Goal: Task Accomplishment & Management: Manage account settings

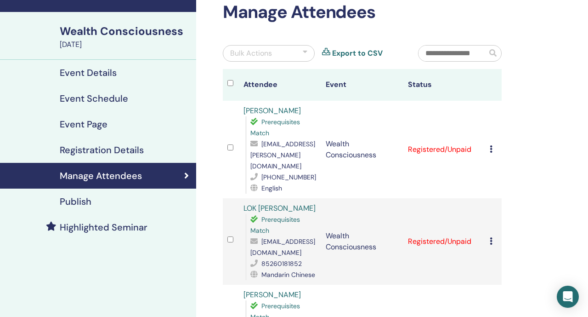
scroll to position [50, 0]
drag, startPoint x: 300, startPoint y: 197, endPoint x: 233, endPoint y: 197, distance: 66.6
click at [233, 198] on tr "LOK PUI TANG Prerequisites Match calbee_lok@hotmail.com 85260181852 Mandarin Ch…" at bounding box center [362, 241] width 279 height 86
copy tr "LOK [PERSON_NAME]"
click at [493, 235] on div "Cancel Registration Do not auto-certify Mark as Paid Mark as Unpaid Mark as Abs…" at bounding box center [493, 240] width 7 height 11
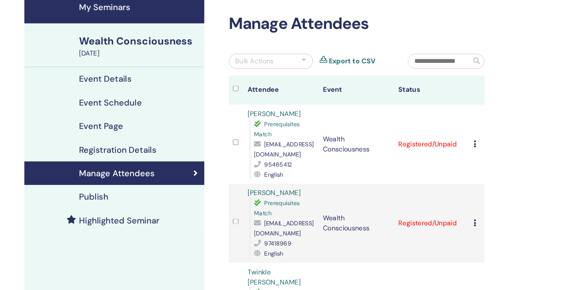
scroll to position [62, 0]
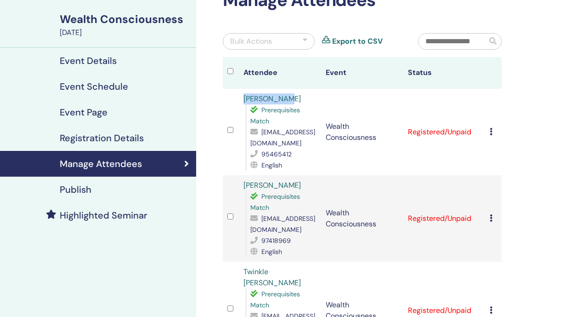
drag, startPoint x: 297, startPoint y: 102, endPoint x: 242, endPoint y: 104, distance: 55.6
click at [241, 104] on td "[PERSON_NAME] Prerequisites Match [EMAIL_ADDRESS][DOMAIN_NAME] 95465412 English" at bounding box center [280, 132] width 82 height 86
copy link "[PERSON_NAME]"
click at [491, 132] on icon at bounding box center [491, 131] width 3 height 7
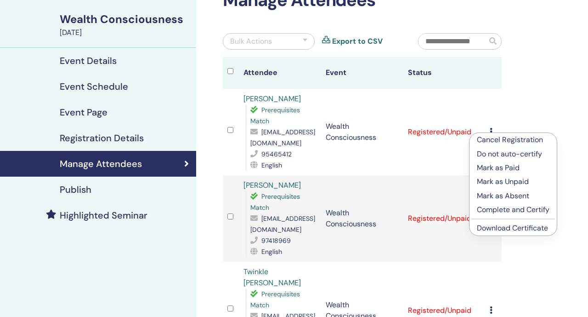
click at [516, 227] on link "Download Certificate" at bounding box center [512, 228] width 71 height 10
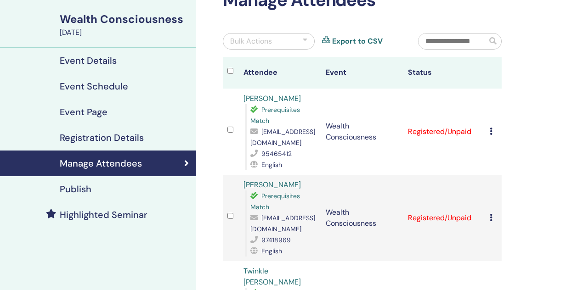
click at [493, 218] on div "Cancel Registration Do not auto-certify Mark as Paid Mark as Unpaid Mark as Abs…" at bounding box center [493, 218] width 7 height 11
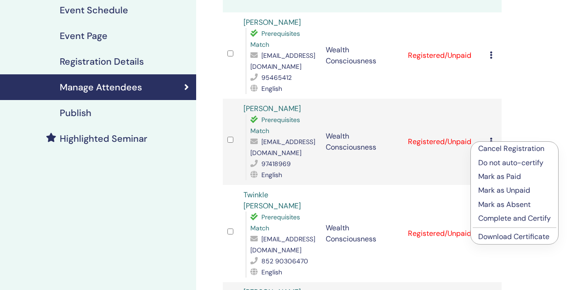
scroll to position [136, 0]
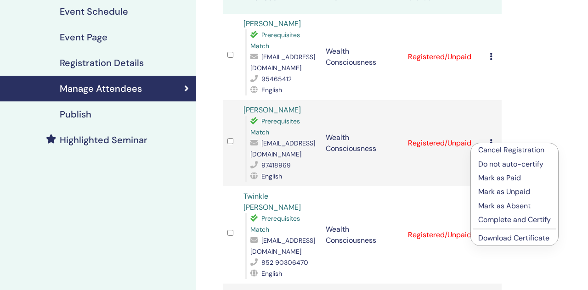
click at [511, 219] on p "Complete and Certify" at bounding box center [514, 220] width 73 height 11
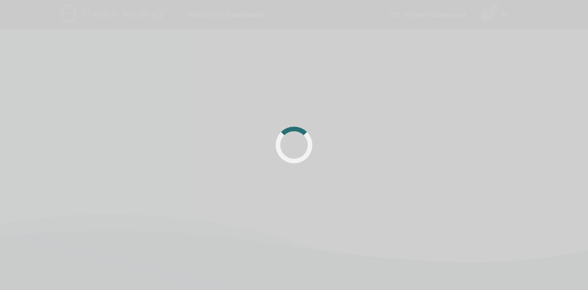
scroll to position [136, 0]
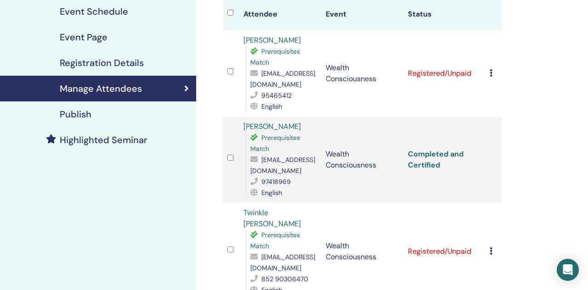
click at [426, 167] on link "Completed and Certified" at bounding box center [436, 159] width 56 height 21
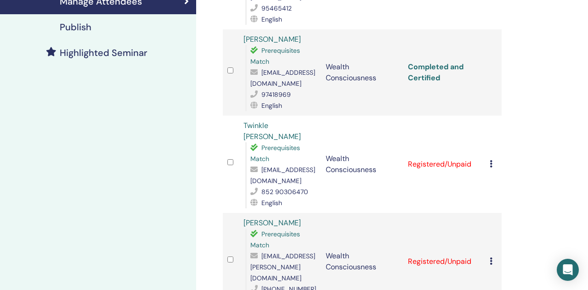
scroll to position [227, 0]
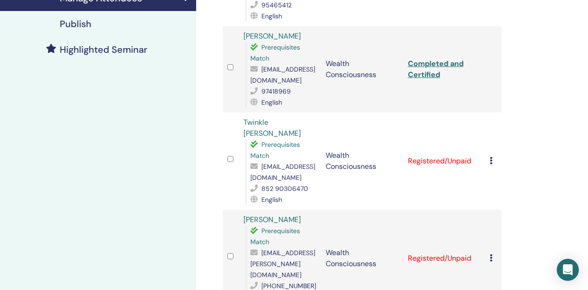
click at [493, 156] on div "Cancel Registration Do not auto-certify Mark as Paid Mark as Unpaid Mark as Abs…" at bounding box center [493, 161] width 7 height 11
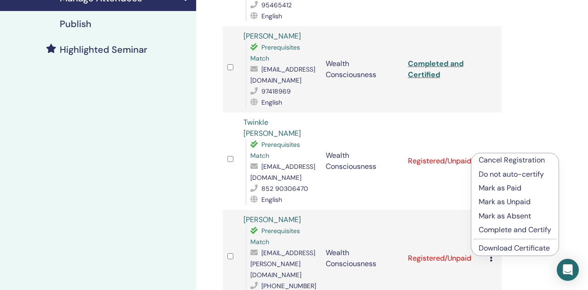
click at [290, 141] on span "Prerequisites Match" at bounding box center [275, 150] width 50 height 19
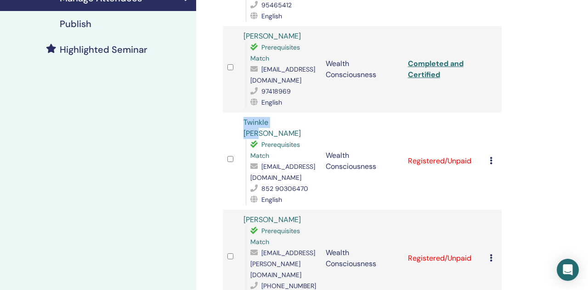
drag, startPoint x: 288, startPoint y: 119, endPoint x: 236, endPoint y: 119, distance: 52.4
click at [236, 119] on tr "Twinkle Kwan Prerequisites Match twinklekwan@gmail.com 852 90306470 English Wea…" at bounding box center [362, 161] width 279 height 97
copy tr "Twinkle [PERSON_NAME]"
click at [491, 157] on icon at bounding box center [491, 160] width 3 height 7
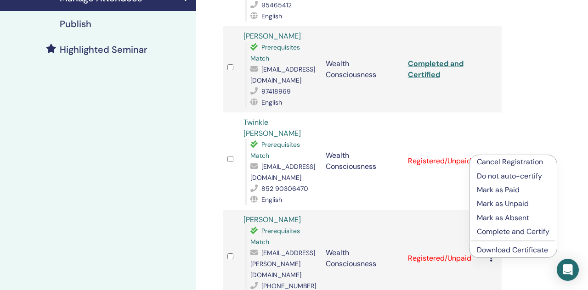
click at [531, 253] on link "Download Certificate" at bounding box center [512, 250] width 71 height 10
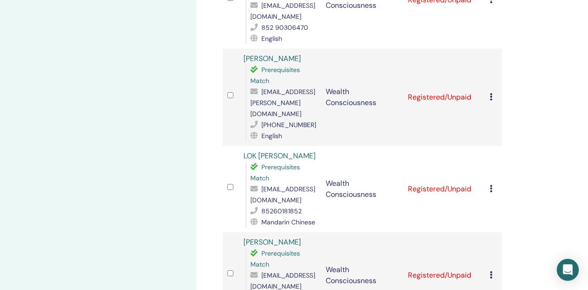
scroll to position [389, 0]
click at [492, 185] on icon at bounding box center [491, 188] width 3 height 7
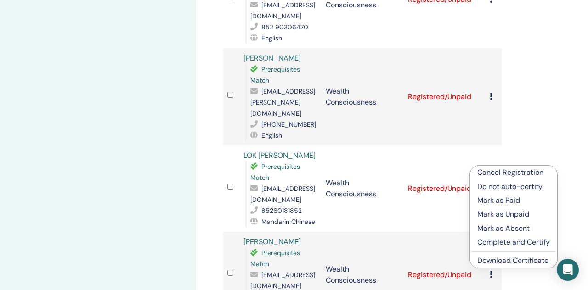
click at [294, 150] on div "LOK PUI TANG Prerequisites Match calbee_lok@hotmail.com 85260181852 Mandarin Ch…" at bounding box center [280, 188] width 73 height 77
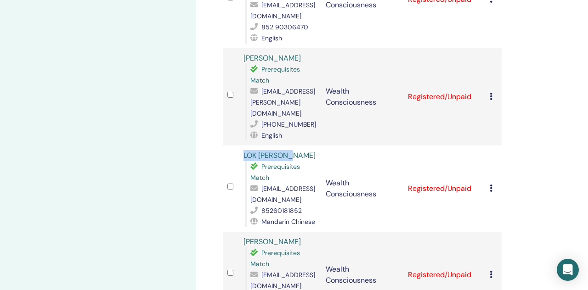
drag, startPoint x: 294, startPoint y: 130, endPoint x: 244, endPoint y: 130, distance: 50.1
click at [244, 150] on div "LOK PUI TANG Prerequisites Match calbee_lok@hotmail.com 85260181852 Mandarin Ch…" at bounding box center [280, 188] width 73 height 77
copy link "LOK [PERSON_NAME]"
click at [490, 185] on icon at bounding box center [491, 188] width 3 height 7
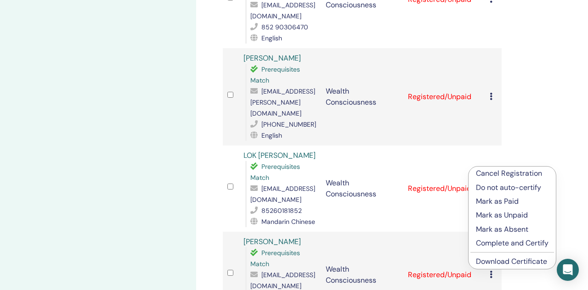
click at [520, 262] on link "Download Certificate" at bounding box center [511, 262] width 71 height 10
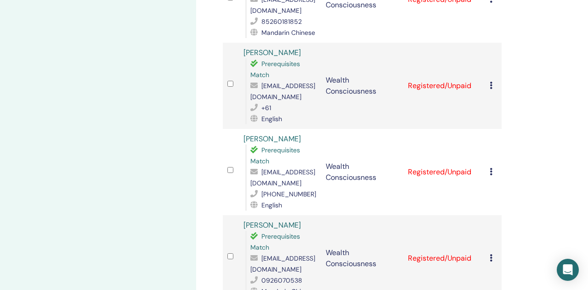
scroll to position [580, 0]
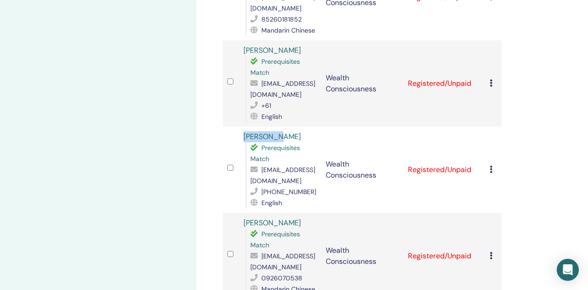
drag, startPoint x: 285, startPoint y: 113, endPoint x: 240, endPoint y: 113, distance: 45.5
click at [240, 127] on td "Aaron Lau Prerequisites Match lauahy@gmail.com +85291574898 English" at bounding box center [280, 170] width 82 height 86
copy link "[PERSON_NAME]"
click at [493, 164] on div "Cancel Registration Do not auto-certify Mark as Paid Mark as Unpaid Mark as Abs…" at bounding box center [493, 169] width 7 height 11
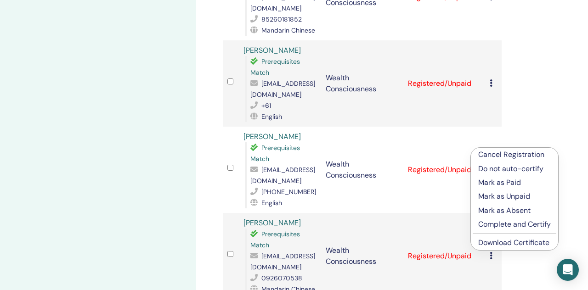
click at [529, 244] on link "Download Certificate" at bounding box center [513, 243] width 71 height 10
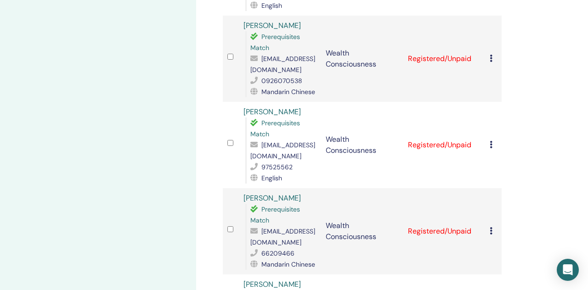
scroll to position [787, 0]
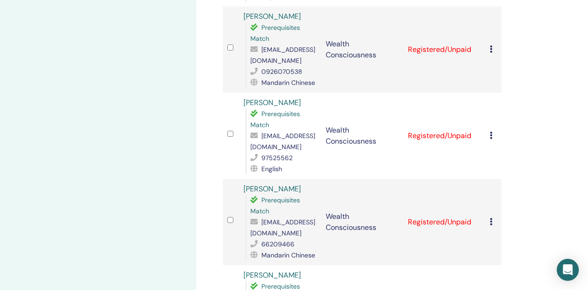
drag, startPoint x: 306, startPoint y: 83, endPoint x: 244, endPoint y: 80, distance: 62.1
click at [244, 97] on div "Ming Leong Wong Prerequisites Match wmlming@hotmail.com 97525562 English" at bounding box center [280, 135] width 73 height 77
copy link "[PERSON_NAME]"
click at [492, 132] on icon at bounding box center [491, 135] width 3 height 7
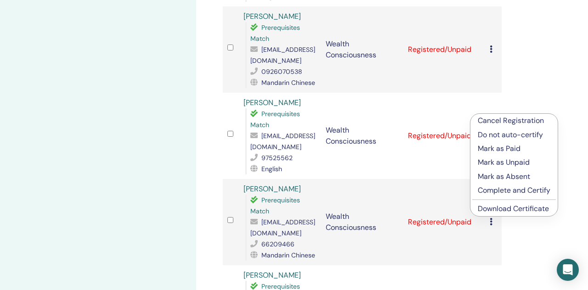
click at [533, 208] on link "Download Certificate" at bounding box center [513, 209] width 71 height 10
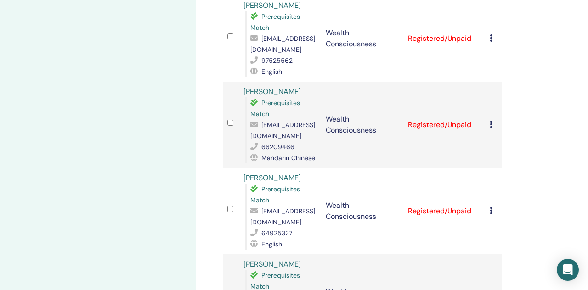
scroll to position [908, 0]
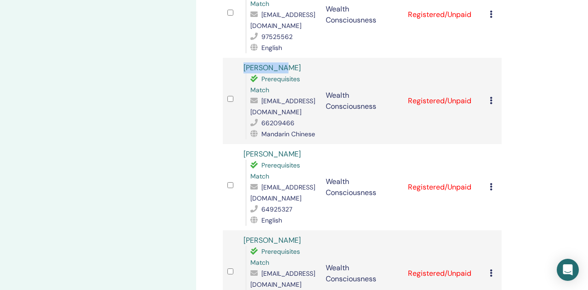
drag, startPoint x: 281, startPoint y: 46, endPoint x: 238, endPoint y: 45, distance: 43.2
click at [238, 58] on tr "Philip Liu Prerequisites Match philipliu168168@gmail.com 66209466 Mandarin Chin…" at bounding box center [362, 101] width 279 height 86
copy tr "[PERSON_NAME]"
click at [492, 97] on icon at bounding box center [491, 100] width 3 height 7
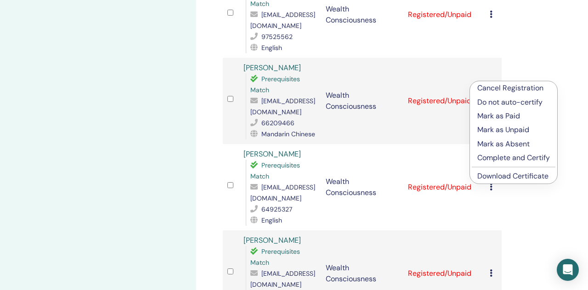
click at [537, 180] on link "Download Certificate" at bounding box center [512, 176] width 71 height 10
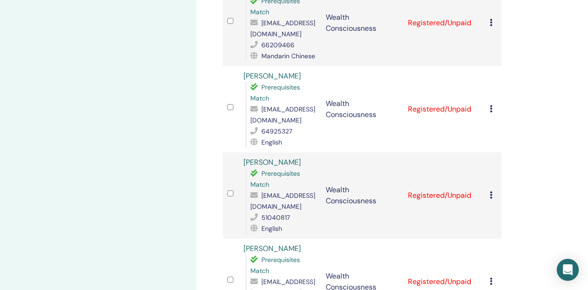
scroll to position [987, 0]
drag, startPoint x: 289, startPoint y: 52, endPoint x: 239, endPoint y: 51, distance: 49.2
click at [239, 66] on td "Vanessa Sin Prerequisites Match hotdoghello@gmail.com 64925327 English" at bounding box center [280, 109] width 82 height 86
copy link "[PERSON_NAME]"
click at [490, 105] on icon at bounding box center [491, 108] width 3 height 7
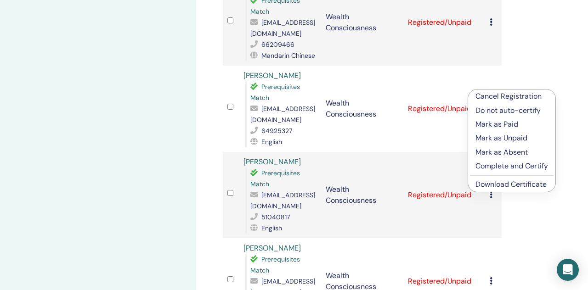
click at [517, 185] on link "Download Certificate" at bounding box center [511, 185] width 71 height 10
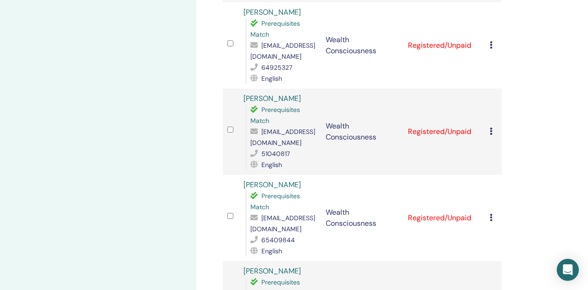
scroll to position [1051, 0]
drag, startPoint x: 284, startPoint y: 73, endPoint x: 241, endPoint y: 73, distance: 42.7
click at [241, 88] on td "Celia Wong Prerequisites Match wyllsies@gmail.com 51040817 English" at bounding box center [280, 131] width 82 height 86
copy link "[PERSON_NAME]"
click at [491, 127] on icon at bounding box center [491, 130] width 3 height 7
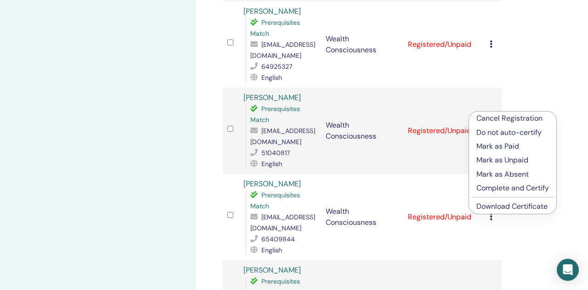
click at [520, 209] on link "Download Certificate" at bounding box center [511, 207] width 71 height 10
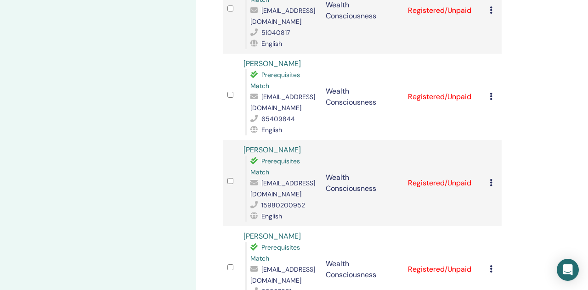
scroll to position [1173, 0]
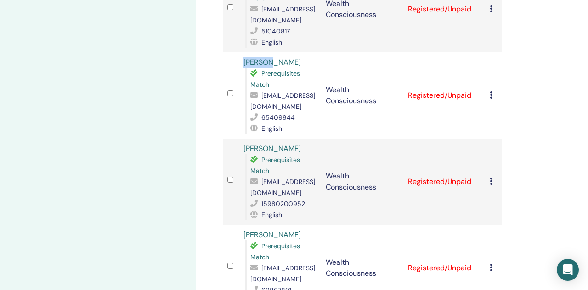
drag, startPoint x: 277, startPoint y: 39, endPoint x: 230, endPoint y: 39, distance: 46.9
click at [230, 52] on tr "Leo Fan Prerequisites Match haonkv@hotmail.com 65409844 English Wealth Consciou…" at bounding box center [362, 95] width 279 height 86
copy tr "[PERSON_NAME]"
click at [493, 90] on div "Cancel Registration Do not auto-certify Mark as Paid Mark as Unpaid Mark as Abs…" at bounding box center [493, 95] width 7 height 11
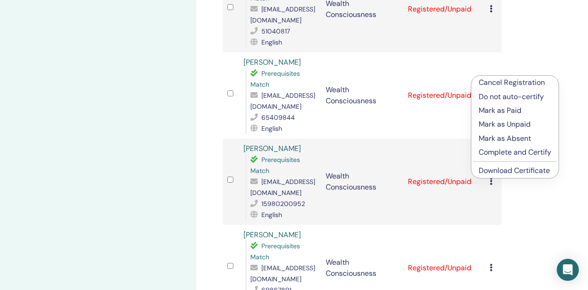
click at [528, 170] on link "Download Certificate" at bounding box center [514, 171] width 71 height 10
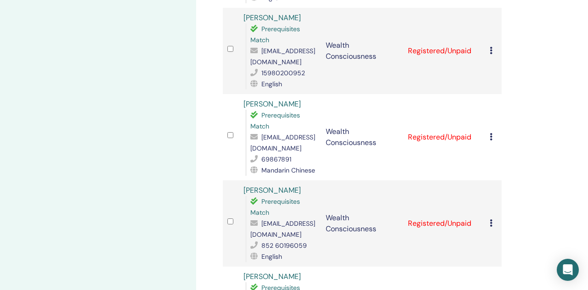
scroll to position [1301, 0]
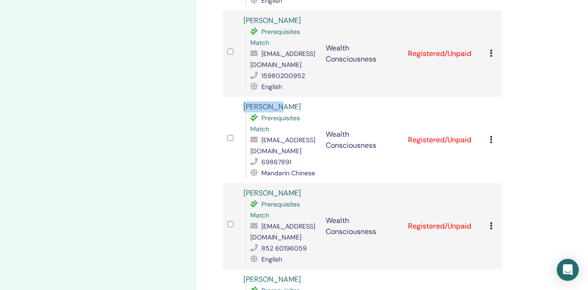
drag, startPoint x: 276, startPoint y: 86, endPoint x: 233, endPoint y: 85, distance: 43.2
click at [233, 97] on tr "Pinky Lai Prerequisites Match pinkyin100@yahoo.com.hk 69867891 Mandarin Chinese…" at bounding box center [362, 140] width 279 height 86
copy tr "[PERSON_NAME]"
click at [491, 136] on icon at bounding box center [491, 139] width 3 height 7
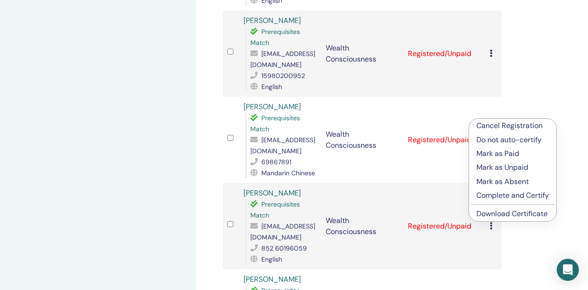
click at [516, 215] on link "Download Certificate" at bounding box center [511, 214] width 71 height 10
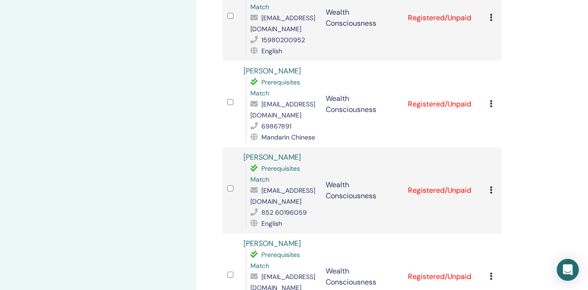
scroll to position [1382, 0]
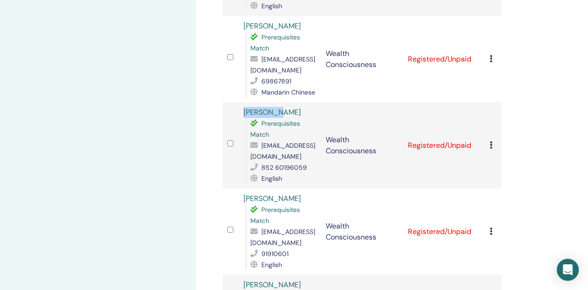
drag, startPoint x: 282, startPoint y: 91, endPoint x: 241, endPoint y: 89, distance: 40.9
click at [241, 102] on td "Ellen Law Prerequisites Match ellenksc@gmail.com 852 60196059 English" at bounding box center [280, 145] width 82 height 86
copy link "[PERSON_NAME]"
click at [489, 122] on td "Cancel Registration Do not auto-certify Mark as Paid Mark as Unpaid Mark as Abs…" at bounding box center [493, 145] width 17 height 86
click at [491, 142] on icon at bounding box center [491, 145] width 3 height 7
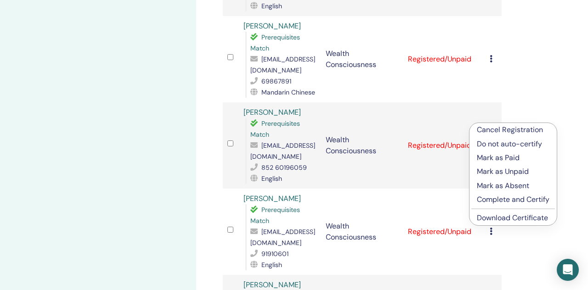
click at [510, 219] on link "Download Certificate" at bounding box center [512, 218] width 71 height 10
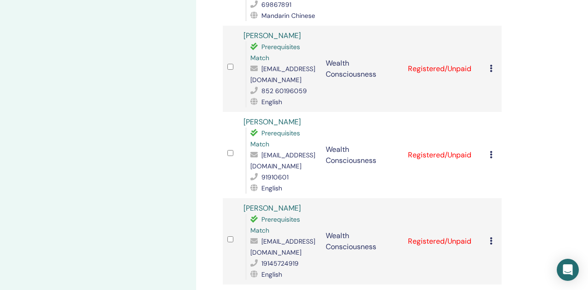
scroll to position [1469, 0]
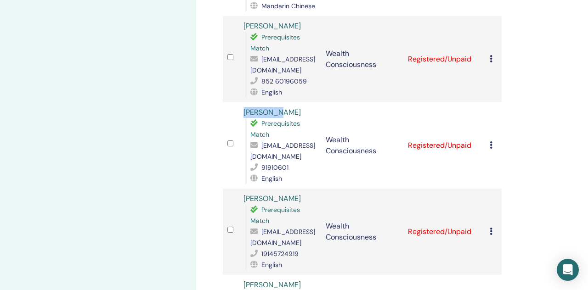
drag, startPoint x: 242, startPoint y: 86, endPoint x: 295, endPoint y: 87, distance: 53.3
click at [295, 102] on td "Chloe Lam Prerequisites Match chloelam0106@gmail.com 91910601 English" at bounding box center [280, 145] width 82 height 86
click at [489, 123] on td "Cancel Registration Do not auto-certify Mark as Paid Mark as Unpaid Mark as Abs…" at bounding box center [493, 145] width 17 height 86
click at [491, 142] on icon at bounding box center [491, 145] width 3 height 7
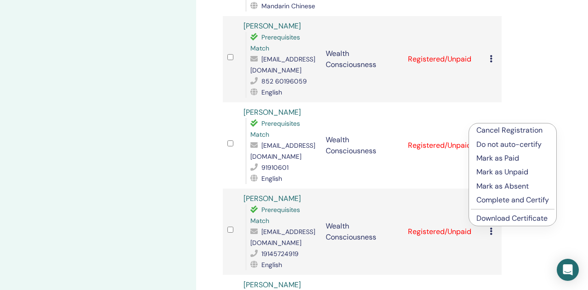
click at [508, 219] on link "Download Certificate" at bounding box center [511, 219] width 71 height 10
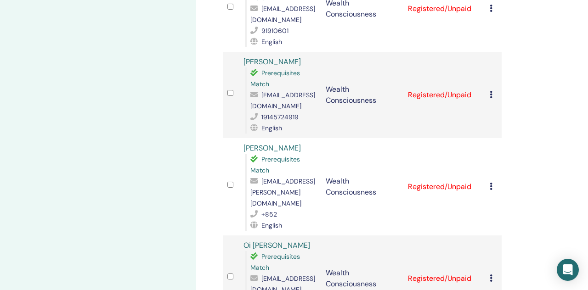
scroll to position [1616, 0]
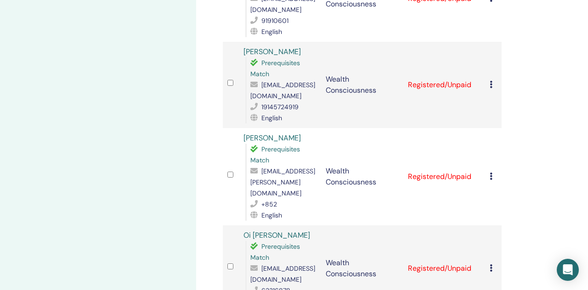
click at [292, 167] on span "[EMAIL_ADDRESS][PERSON_NAME][DOMAIN_NAME]" at bounding box center [282, 182] width 65 height 30
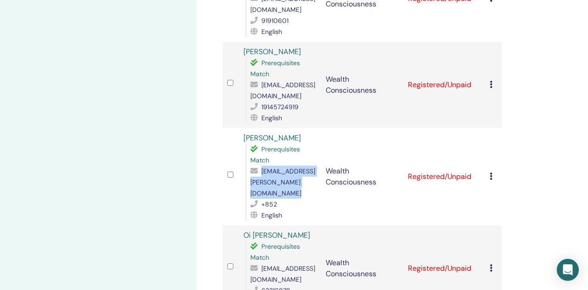
click at [292, 167] on span "[EMAIL_ADDRESS][PERSON_NAME][DOMAIN_NAME]" at bounding box center [282, 182] width 65 height 30
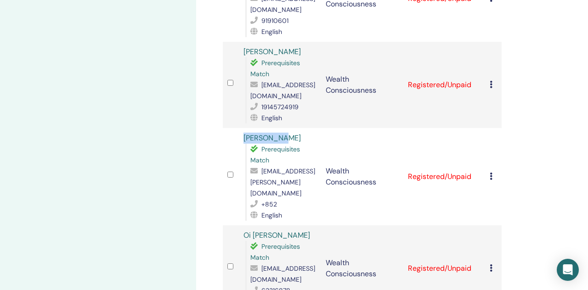
drag, startPoint x: 238, startPoint y: 113, endPoint x: 309, endPoint y: 114, distance: 70.3
click at [309, 128] on tr "Donna Chan Prerequisites Match tyc.donna@gmail.com +852 English Wealth Consciou…" at bounding box center [362, 176] width 279 height 97
click at [493, 173] on icon at bounding box center [491, 176] width 3 height 7
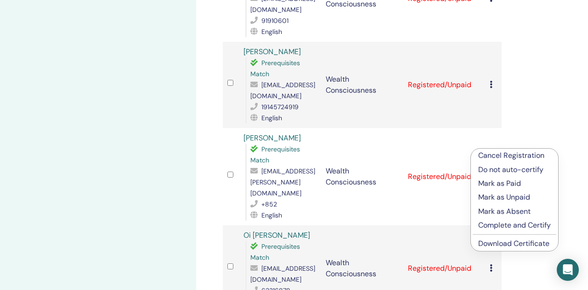
click at [514, 243] on link "Download Certificate" at bounding box center [513, 244] width 71 height 10
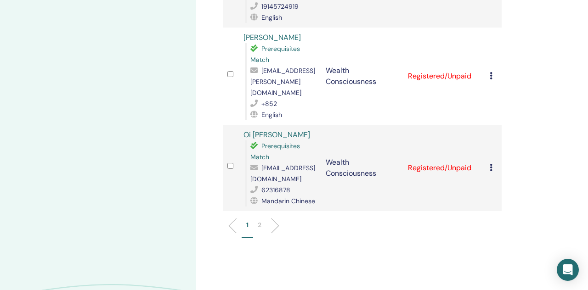
scroll to position [1715, 0]
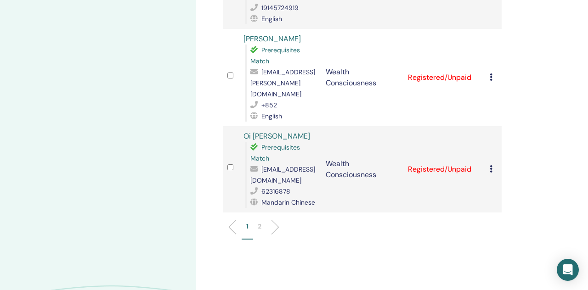
drag, startPoint x: 314, startPoint y: 96, endPoint x: 233, endPoint y: 102, distance: 80.6
click at [233, 126] on tr "Oi Yuk Shelldy Lau Prerequisites Match shelauoy@gmail.com 62316878 Mandarin Chi…" at bounding box center [362, 169] width 279 height 86
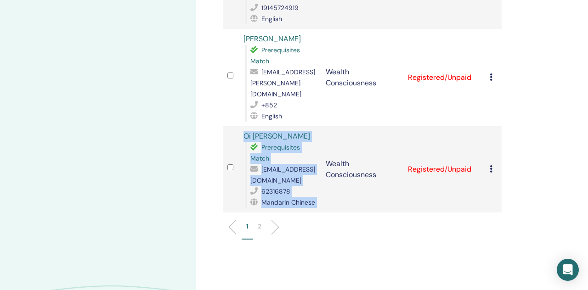
drag, startPoint x: 328, startPoint y: 105, endPoint x: 241, endPoint y: 103, distance: 86.9
click at [241, 126] on tr "Oi Yuk Shelldy Lau Prerequisites Match shelauoy@gmail.com 62316878 Mandarin Chi…" at bounding box center [362, 169] width 279 height 86
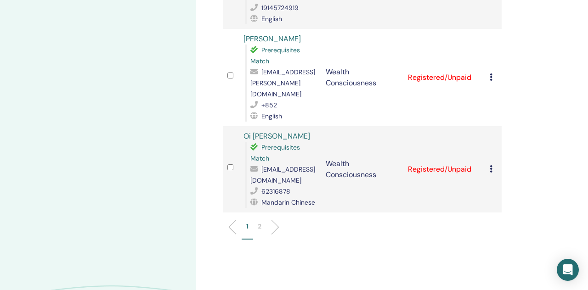
click at [238, 126] on td at bounding box center [231, 169] width 17 height 86
drag, startPoint x: 238, startPoint y: 102, endPoint x: 306, endPoint y: 103, distance: 68.5
click at [307, 126] on tr "Oi Yuk Shelldy Lau Prerequisites Match shelauoy@gmail.com 62316878 Mandarin Chi…" at bounding box center [362, 169] width 279 height 86
click at [493, 164] on div "Cancel Registration Do not auto-certify Mark as Paid Mark as Unpaid Mark as Abs…" at bounding box center [493, 169] width 7 height 11
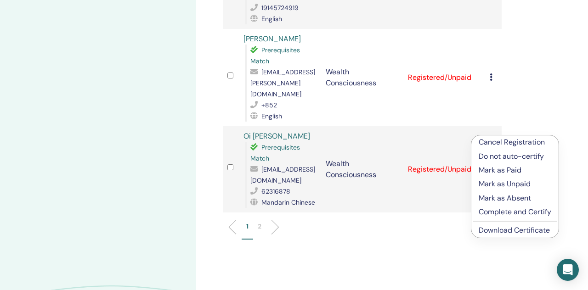
click at [502, 232] on link "Download Certificate" at bounding box center [514, 231] width 71 height 10
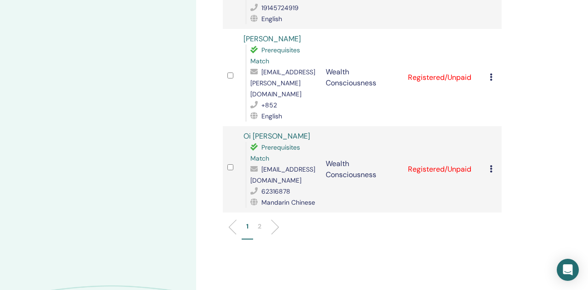
click at [276, 222] on ul "1 2" at bounding box center [362, 231] width 263 height 18
click at [276, 220] on li at bounding box center [272, 228] width 16 height 16
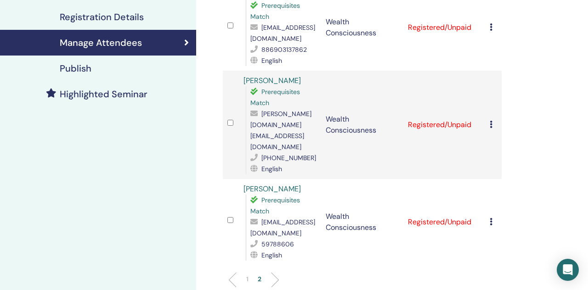
scroll to position [183, 0]
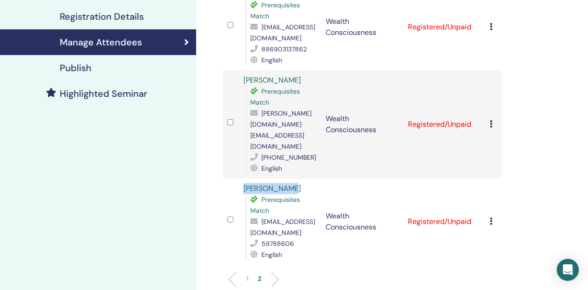
drag, startPoint x: 293, startPoint y: 169, endPoint x: 238, endPoint y: 169, distance: 55.1
click at [237, 179] on tr "Dorothy Lau Prerequisites Match gilmaac@gmail.com 59788606 English Wealth Consc…" at bounding box center [362, 222] width 279 height 86
click at [491, 218] on icon at bounding box center [491, 221] width 3 height 7
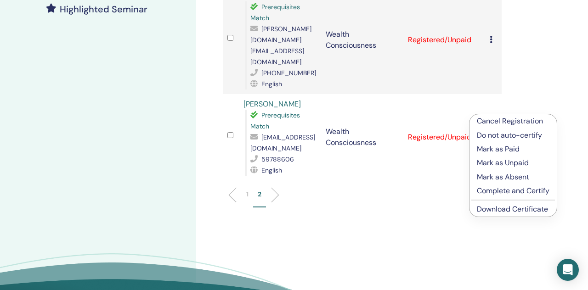
scroll to position [269, 0]
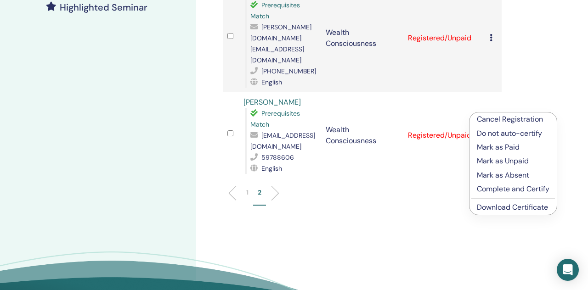
click at [491, 207] on link "Download Certificate" at bounding box center [512, 208] width 71 height 10
